Goal: Task Accomplishment & Management: Manage account settings

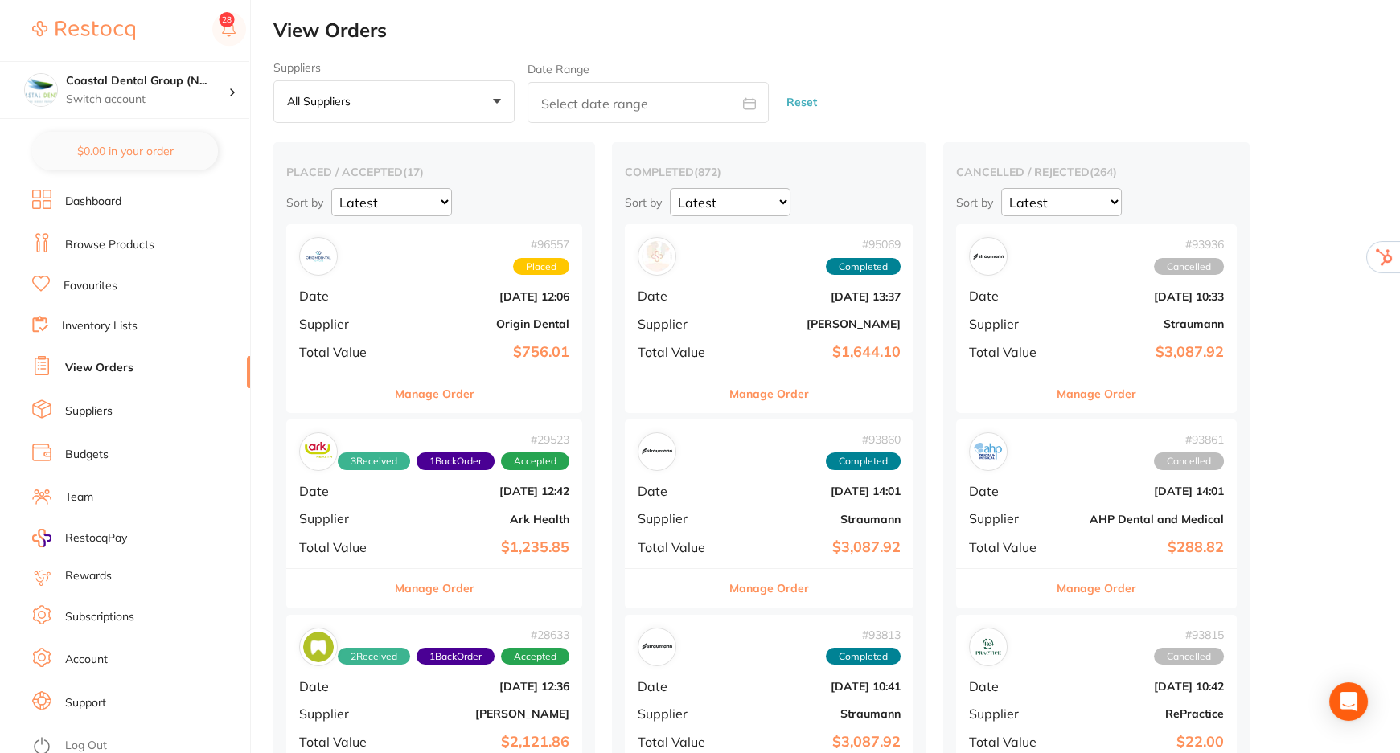
scroll to position [1, 0]
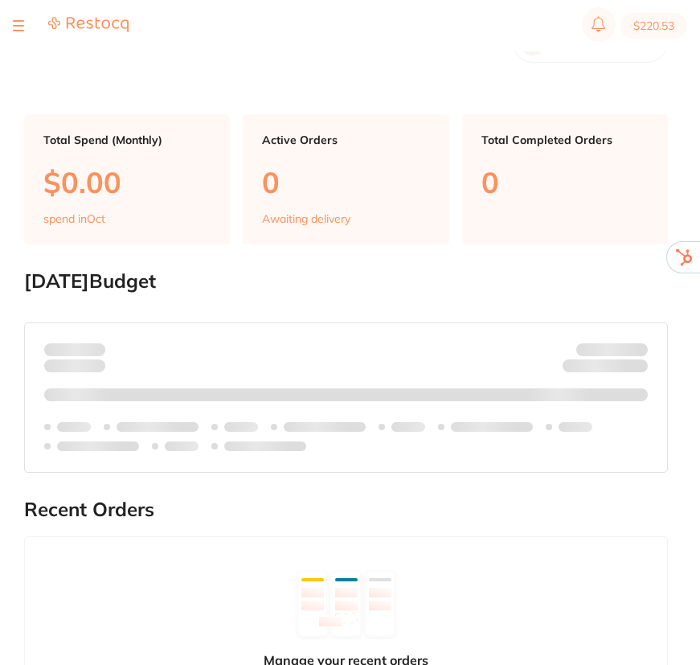
checkbox input "false"
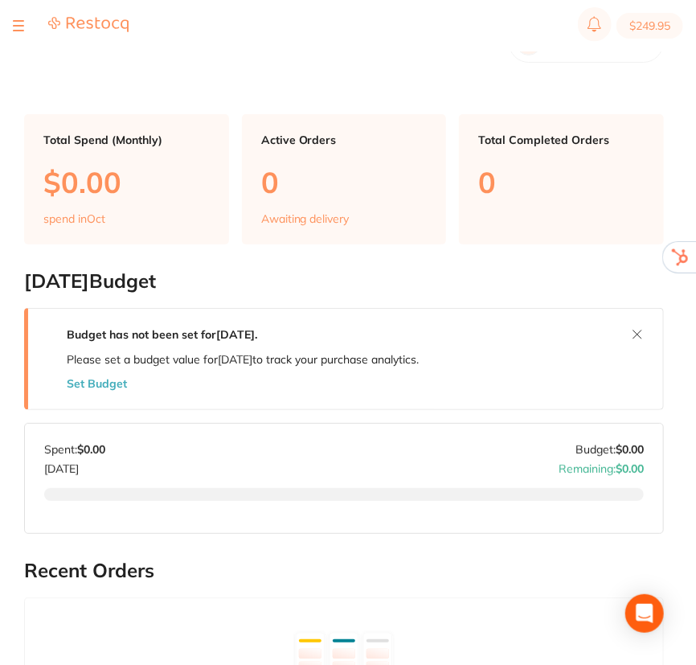
click at [16, 25] on button at bounding box center [18, 26] width 11 height 2
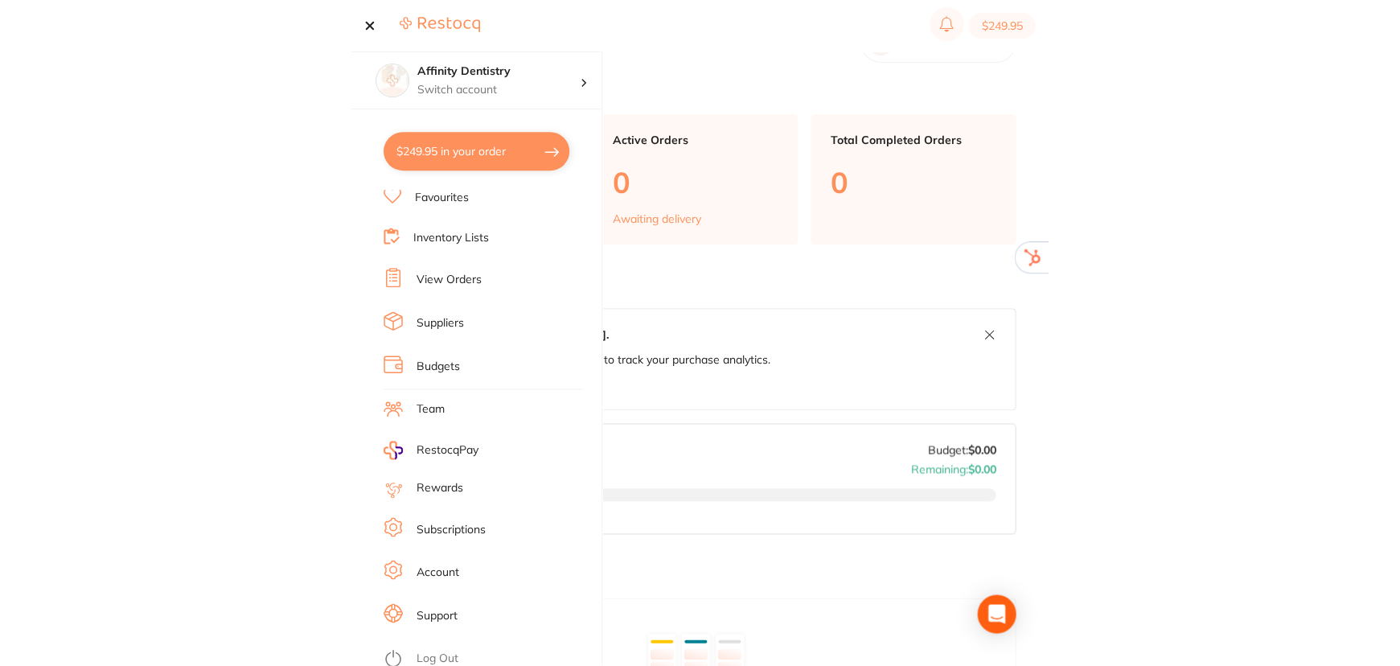
scroll to position [88, 0]
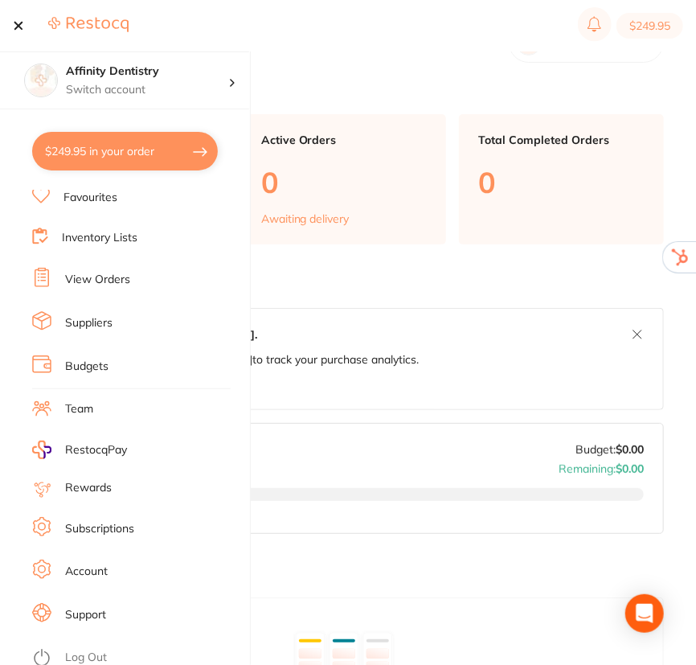
click at [112, 526] on link "Subscriptions" at bounding box center [99, 529] width 69 height 16
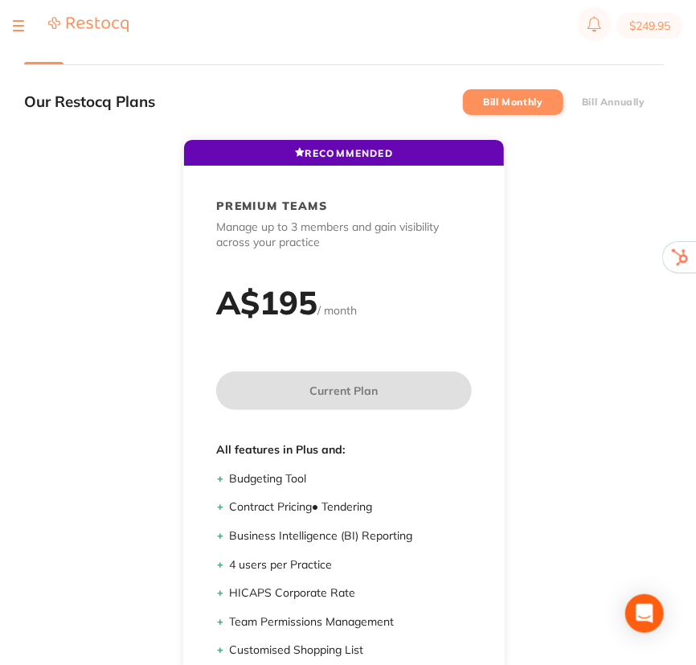
click at [16, 27] on div at bounding box center [18, 25] width 11 height 19
click at [18, 27] on button at bounding box center [18, 26] width 11 height 2
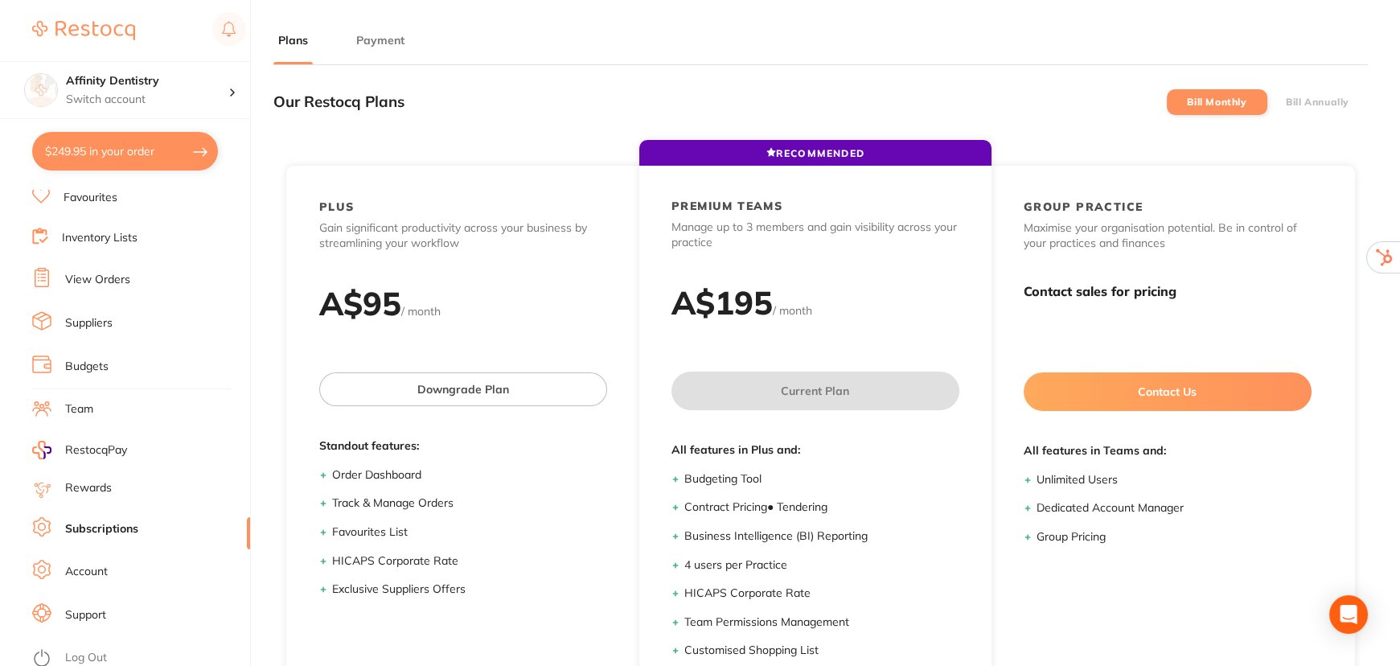
click at [379, 40] on button "Payment" at bounding box center [380, 40] width 58 height 15
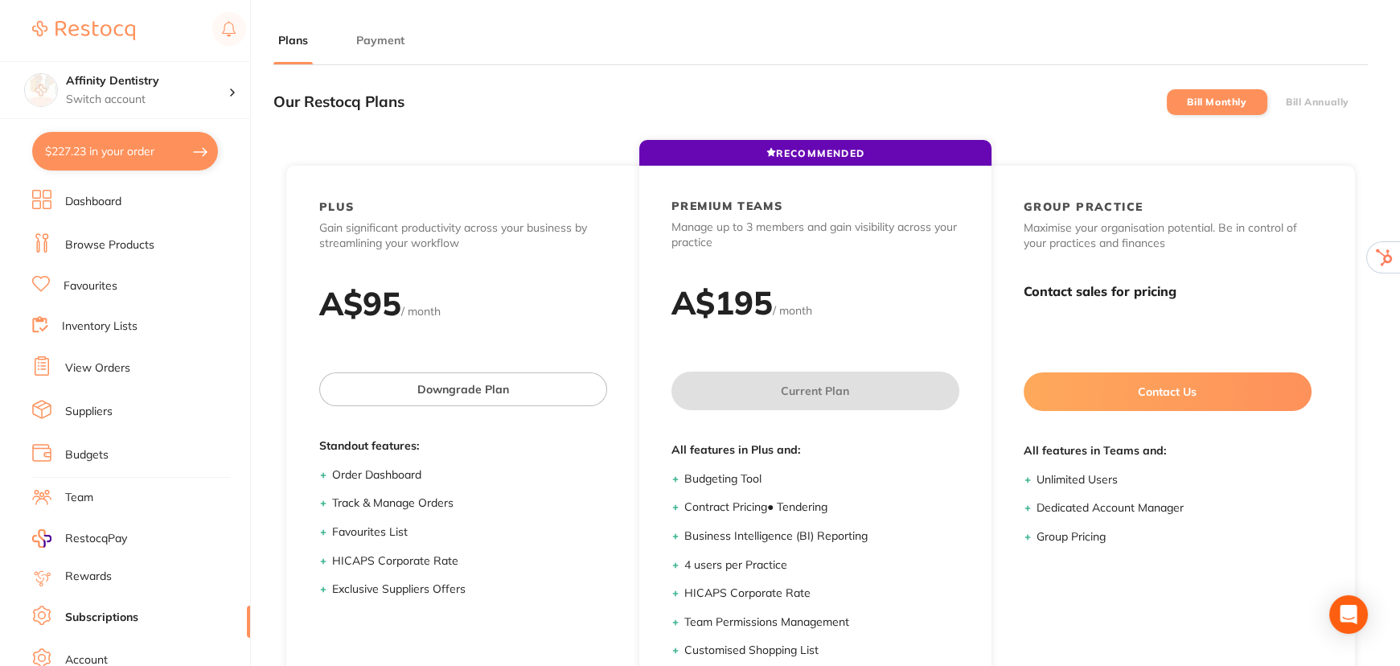
click at [381, 37] on button "Payment" at bounding box center [380, 40] width 58 height 15
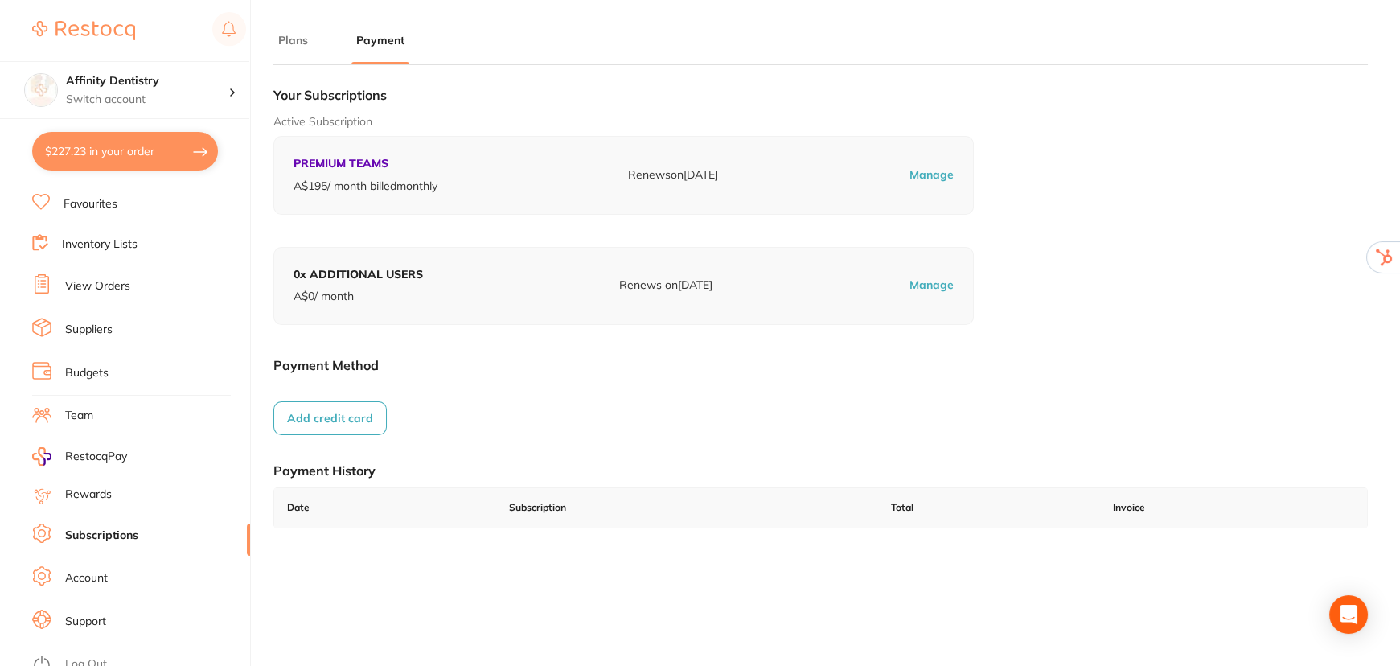
scroll to position [88, 0]
click at [93, 653] on link "Log Out" at bounding box center [86, 658] width 42 height 16
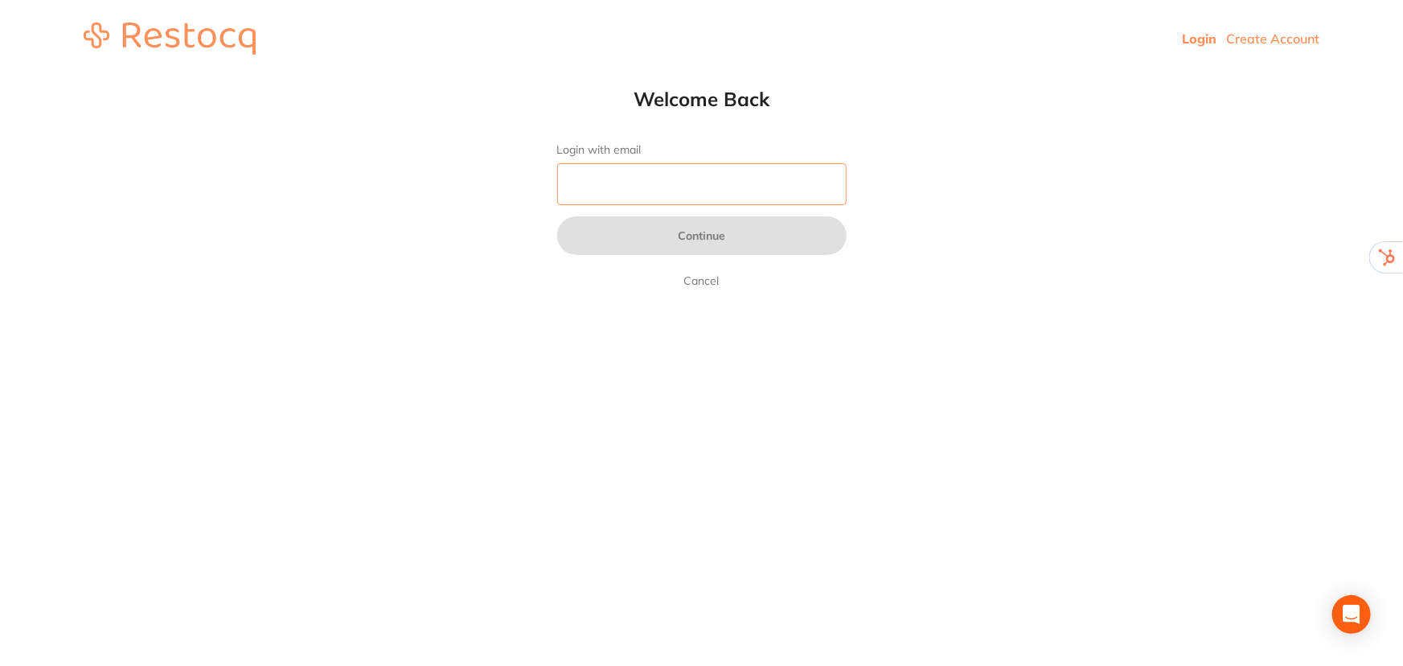
paste input "[EMAIL_ADDRESS][DOMAIN_NAME]"
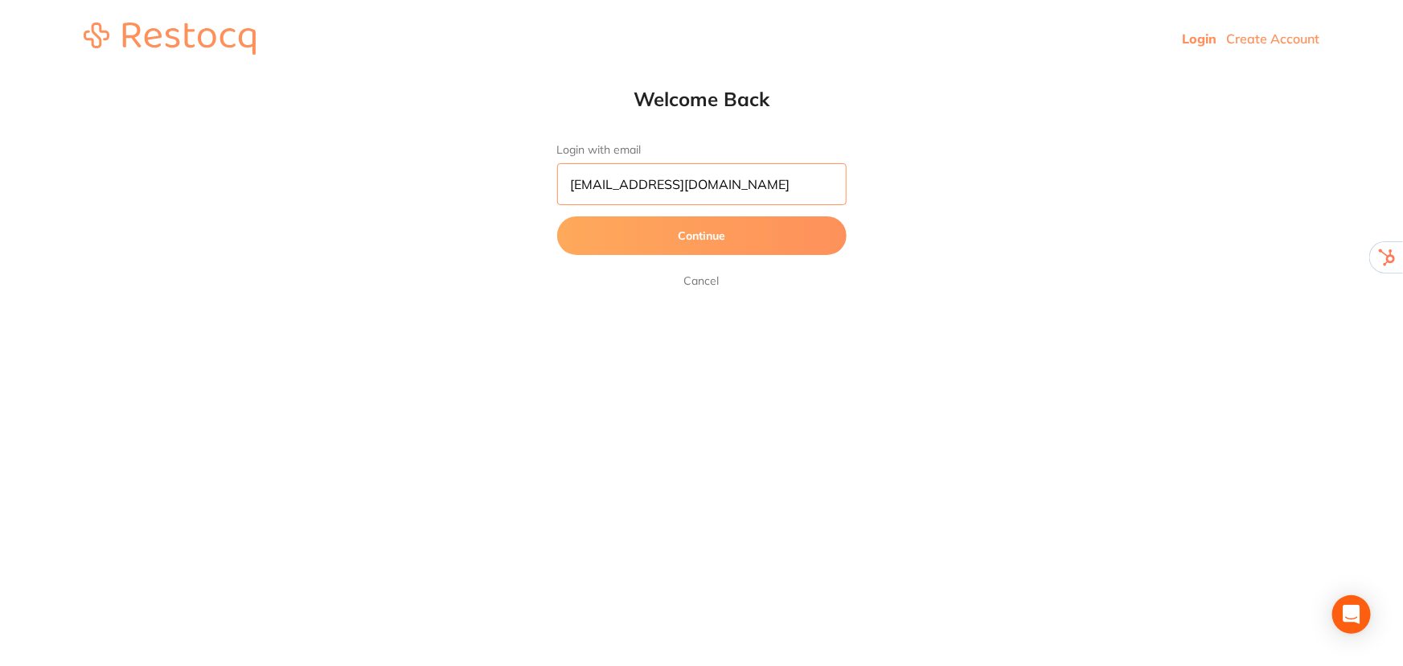
type input "[EMAIL_ADDRESS][DOMAIN_NAME]"
click at [715, 239] on button "Continue" at bounding box center [701, 235] width 289 height 39
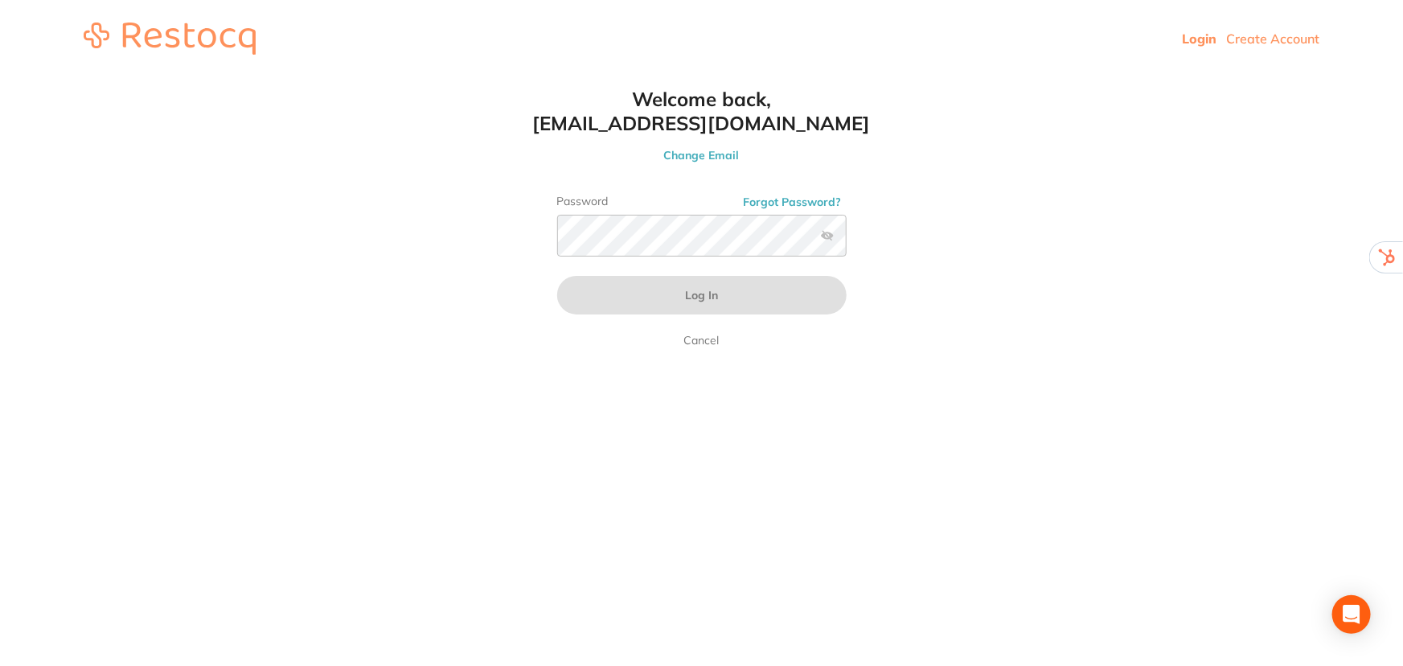
click at [769, 195] on button "Forgot Password?" at bounding box center [793, 202] width 108 height 14
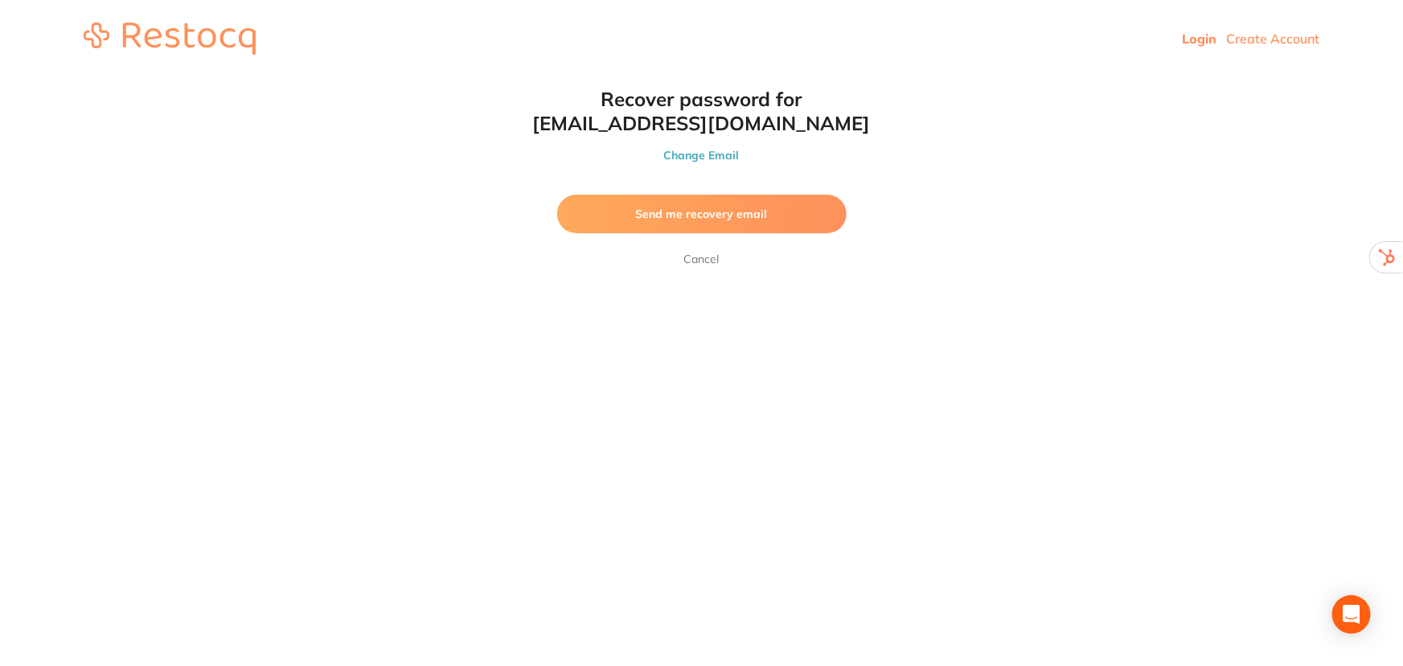
click at [703, 215] on span "Send me recovery email" at bounding box center [702, 214] width 132 height 14
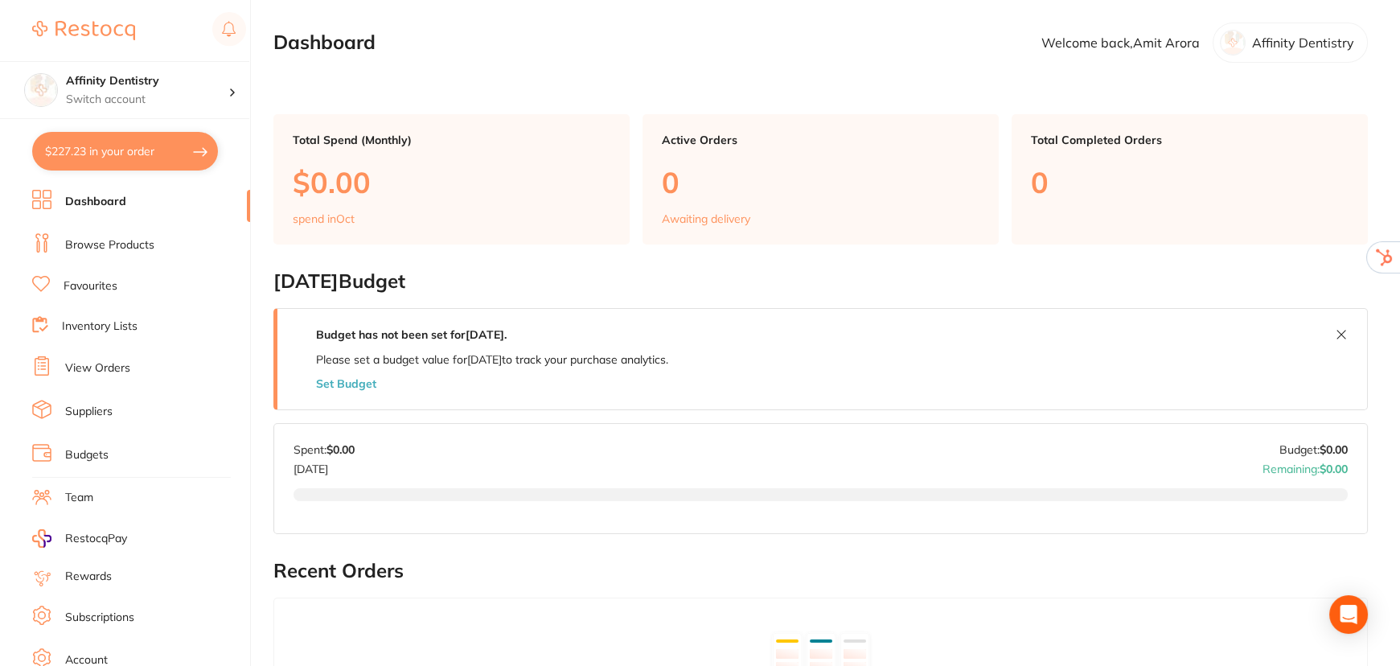
click at [92, 613] on link "Subscriptions" at bounding box center [99, 617] width 69 height 16
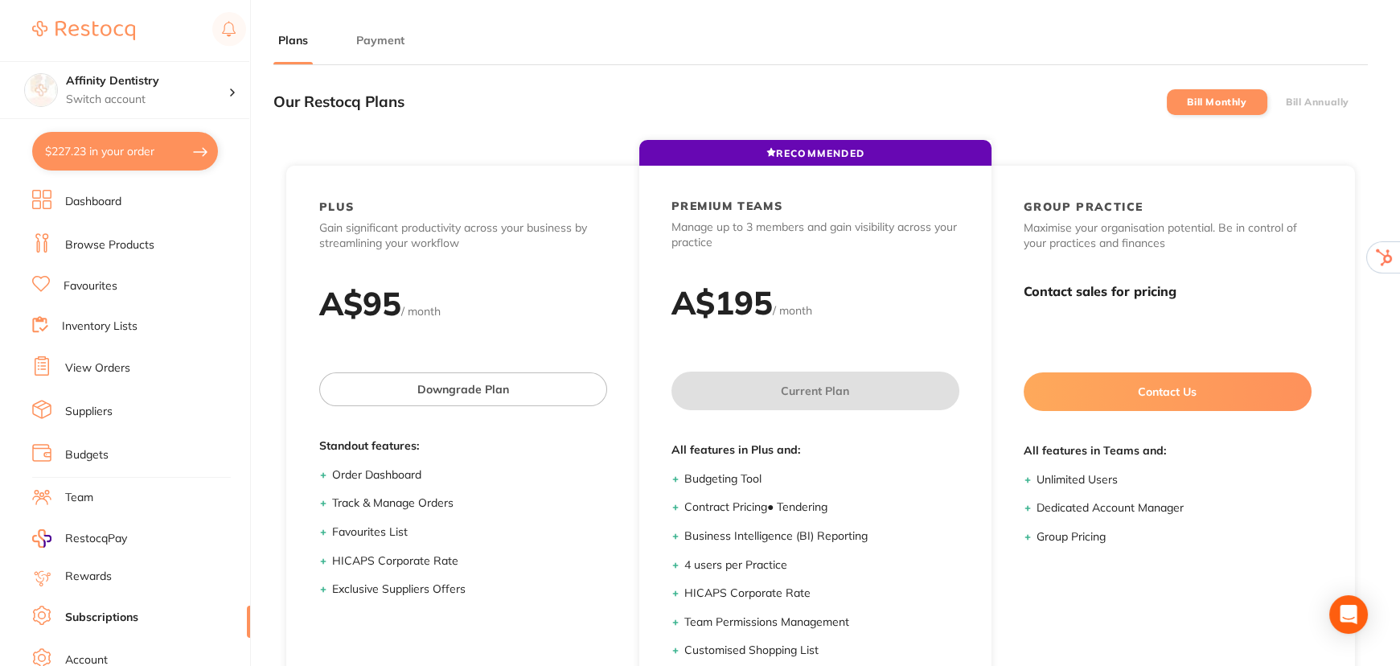
click at [375, 42] on button "Payment" at bounding box center [380, 40] width 58 height 15
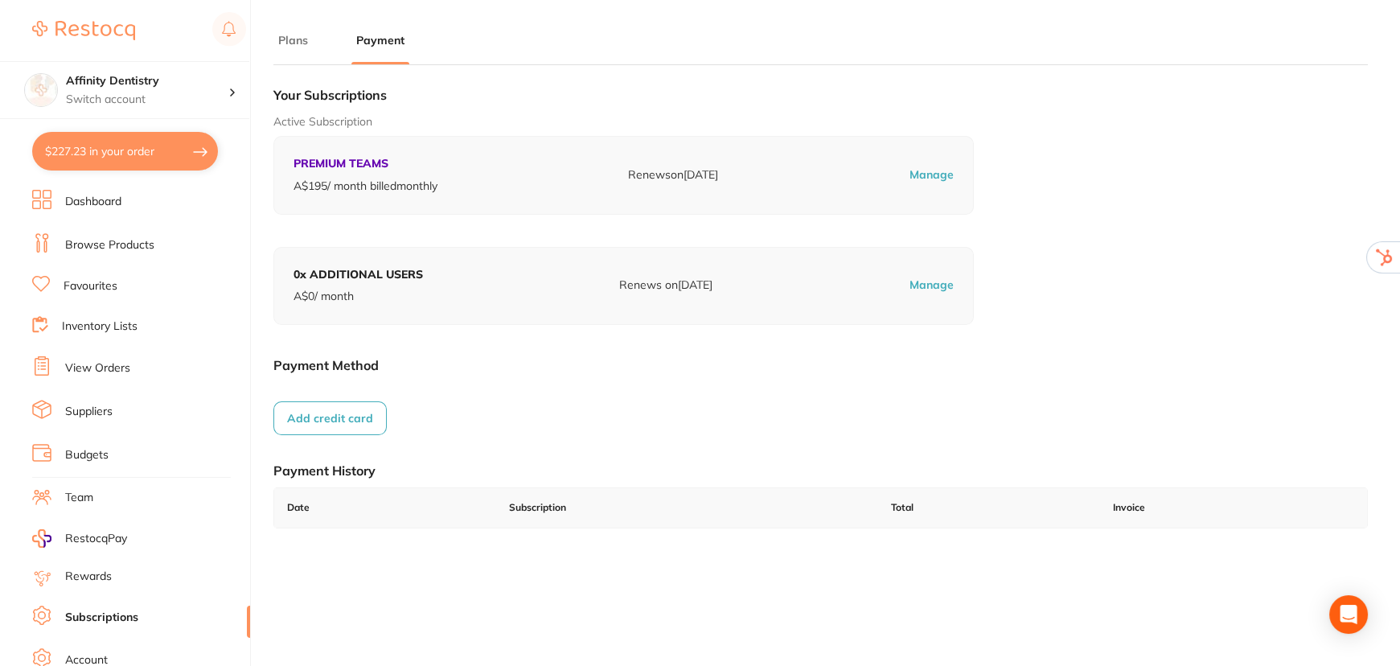
click at [286, 39] on button "Plans" at bounding box center [292, 40] width 39 height 15
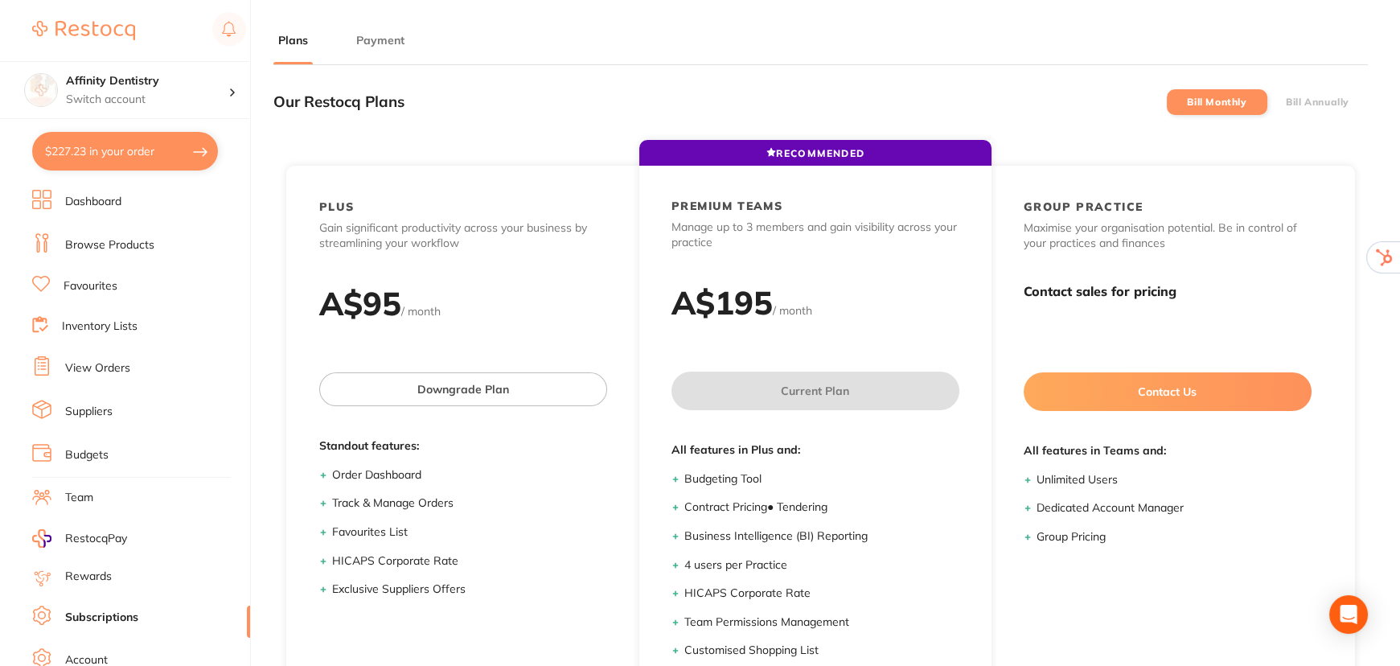
click at [371, 33] on button "Payment" at bounding box center [380, 40] width 58 height 15
click at [378, 33] on button "Payment" at bounding box center [380, 40] width 58 height 15
click at [369, 40] on button "Payment" at bounding box center [380, 40] width 58 height 15
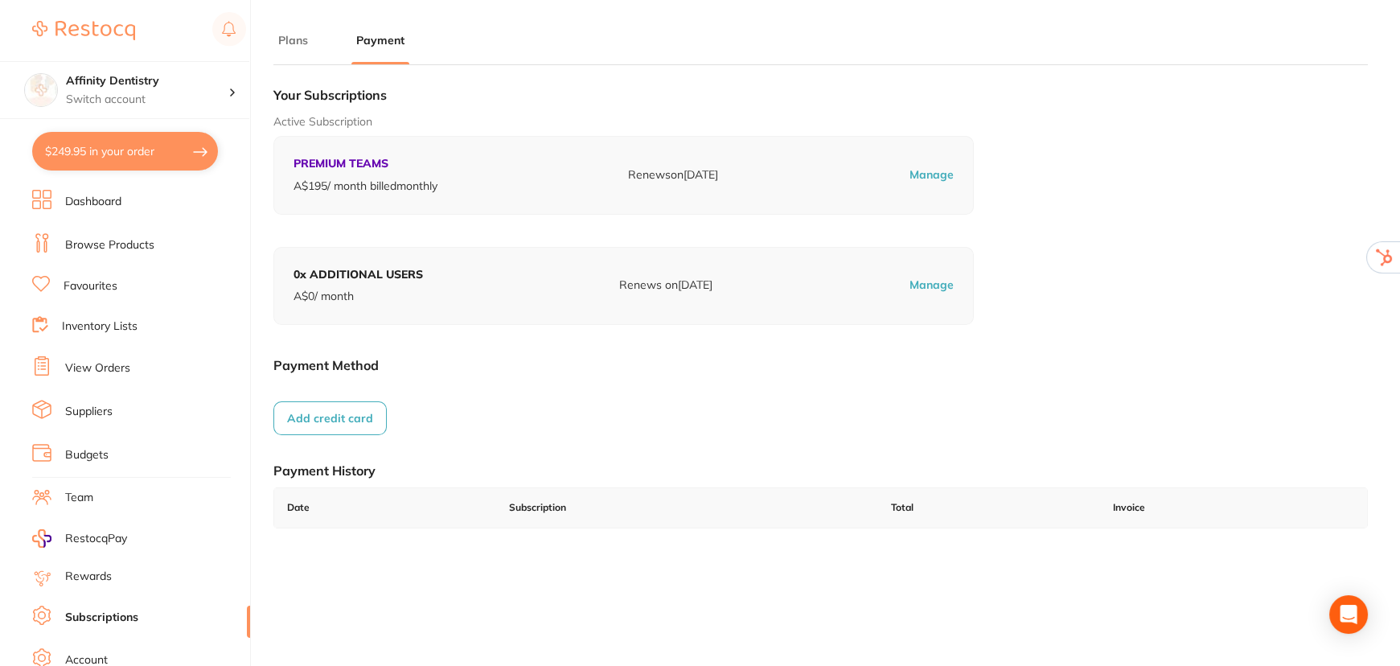
click at [333, 417] on button "Add credit card" at bounding box center [329, 418] width 113 height 34
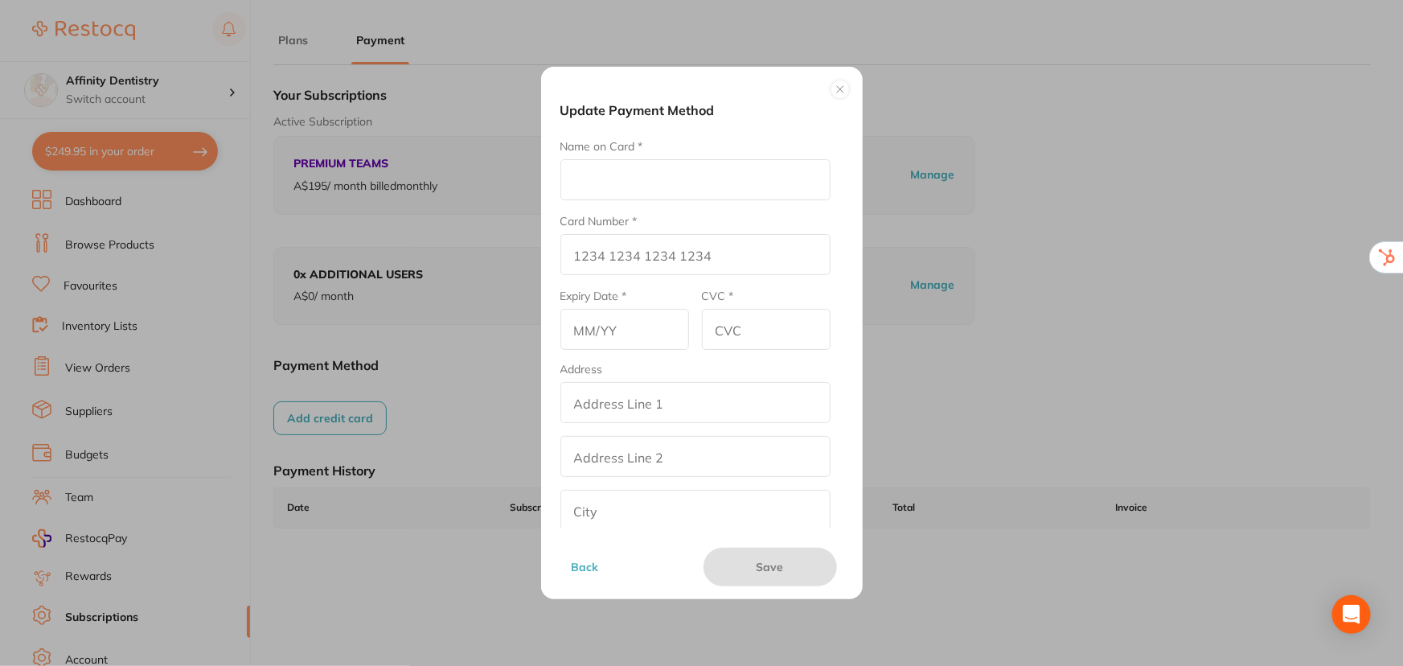
click at [627, 166] on input "Name on Card *" at bounding box center [695, 179] width 270 height 41
click at [671, 170] on input "Name on Card *" at bounding box center [695, 179] width 270 height 41
drag, startPoint x: 949, startPoint y: 191, endPoint x: 915, endPoint y: 191, distance: 33.8
click at [947, 191] on div "Update Payment Method Name on Card * Card Number * Expiry Date * CVC * Address …" at bounding box center [701, 333] width 1403 height 666
drag, startPoint x: 575, startPoint y: 197, endPoint x: 597, endPoint y: 179, distance: 28.6
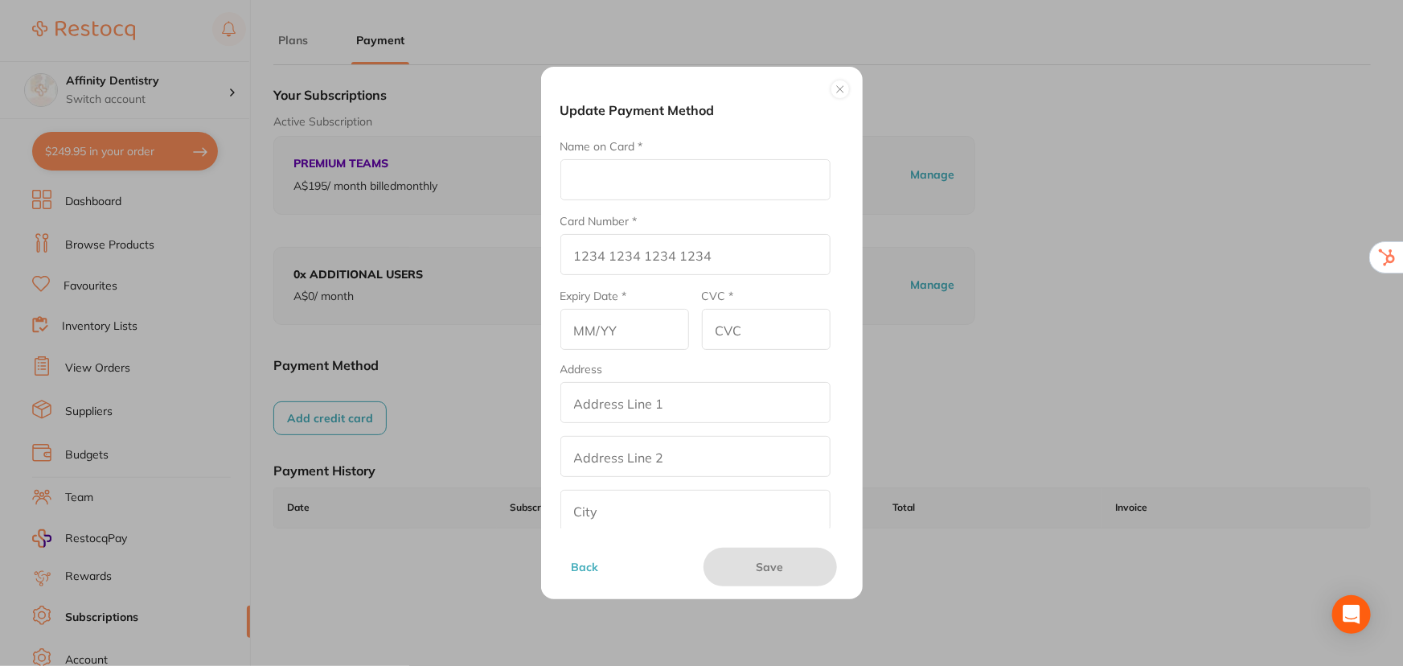
click at [575, 197] on input "Name on Card *" at bounding box center [695, 179] width 270 height 41
type input "W"
type input "Affinity DENTISTRY"
click at [621, 232] on div "Card Number *" at bounding box center [695, 244] width 270 height 62
click at [613, 244] on input "Card Number *" at bounding box center [695, 254] width 270 height 41
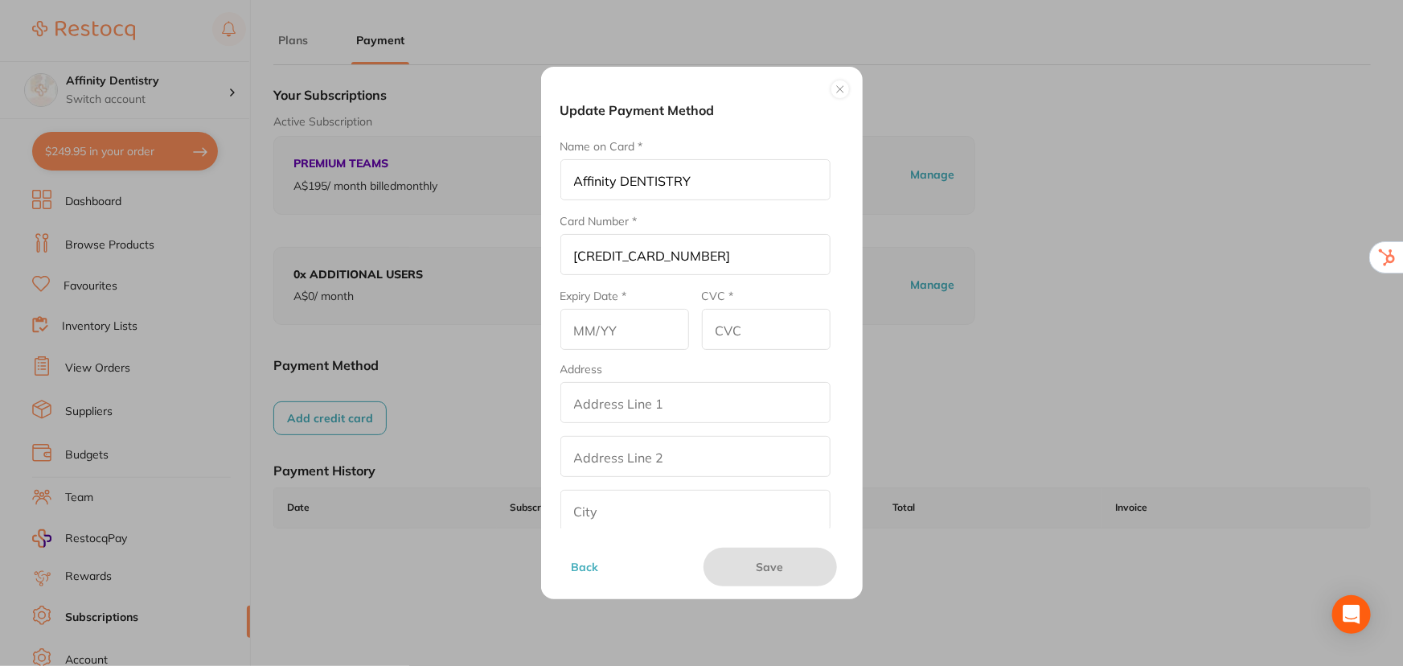
type input "[CREDIT_CARD_NUMBER]"
click at [614, 339] on input "text" at bounding box center [624, 329] width 129 height 41
click at [625, 330] on input "1226" at bounding box center [624, 329] width 129 height 41
click at [592, 330] on input "1226" at bounding box center [624, 329] width 129 height 41
type input "12/26"
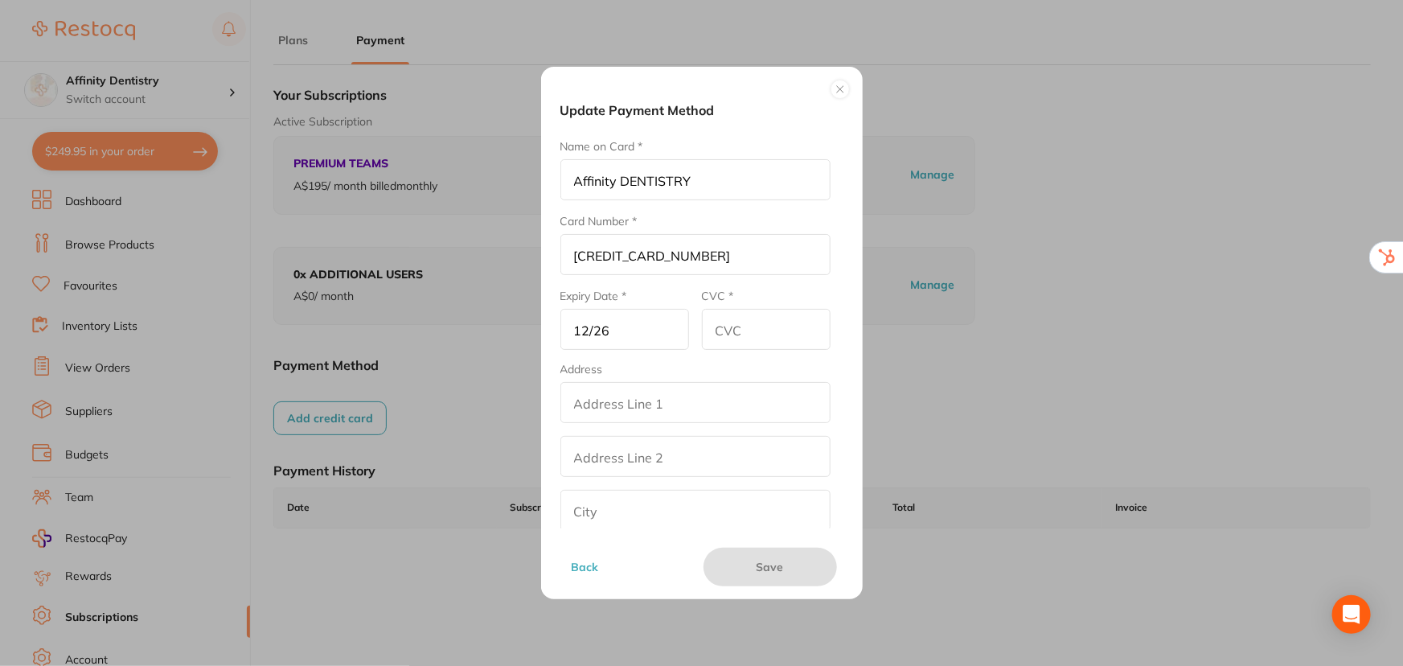
click at [769, 333] on input "CVC *" at bounding box center [766, 329] width 129 height 41
type input "553"
click at [678, 405] on input "addressLineOne" at bounding box center [695, 402] width 270 height 41
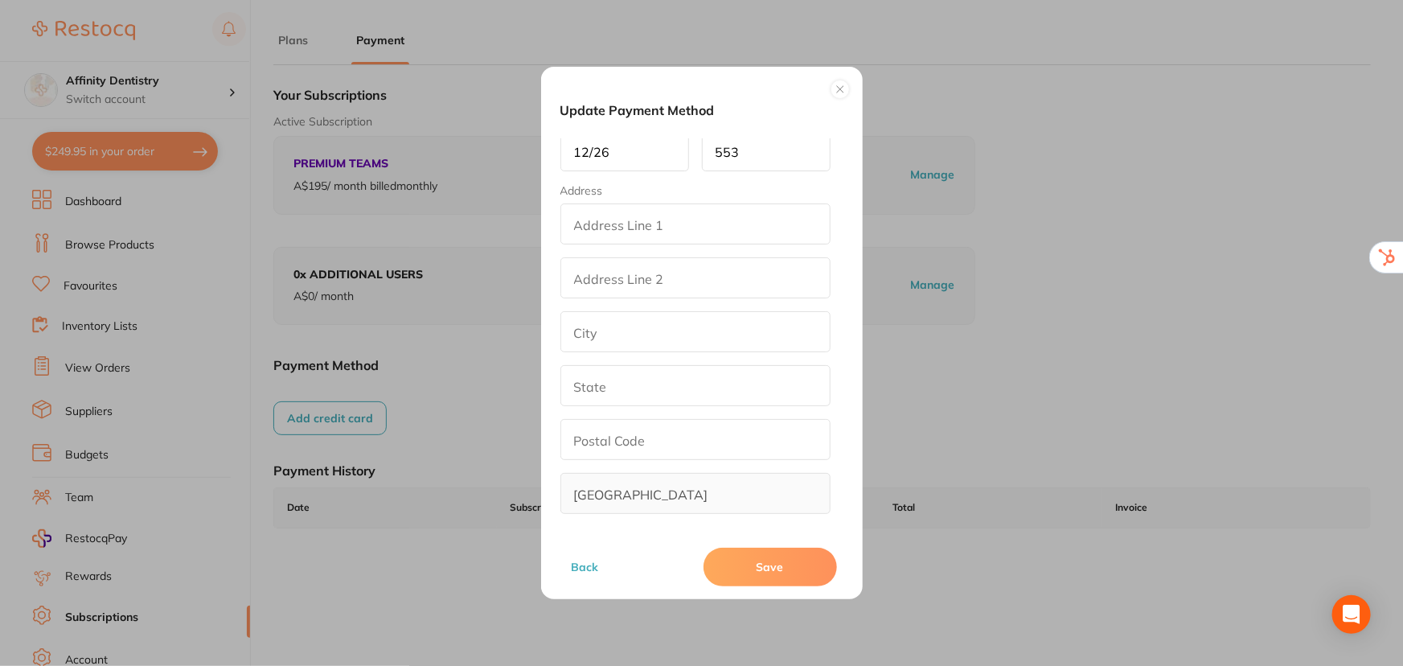
scroll to position [183, 0]
click at [639, 209] on input "addressLineOne" at bounding box center [695, 219] width 270 height 41
type input "Sb/2 GEILS COURT"
type input "D"
type input "DEAKIN"
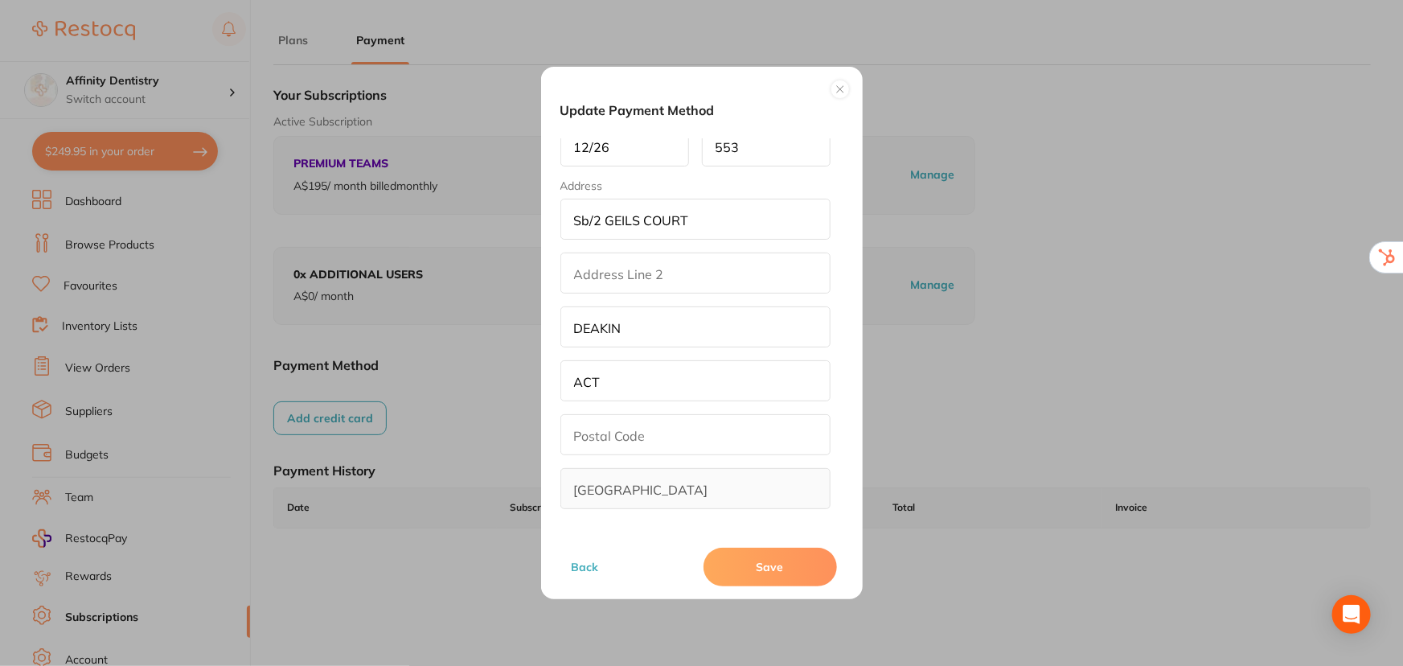
type input "ACT"
type input "2600"
click at [765, 564] on button "Save" at bounding box center [769, 566] width 133 height 39
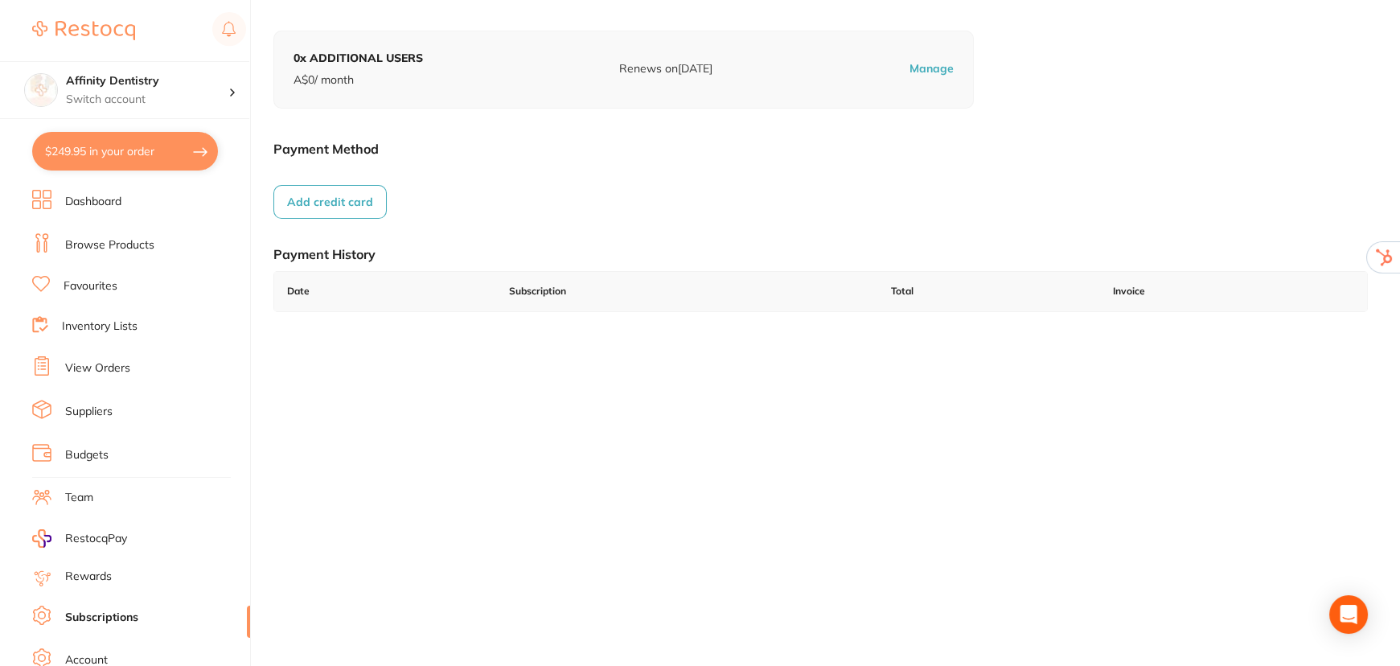
scroll to position [0, 0]
